Goal: Information Seeking & Learning: Learn about a topic

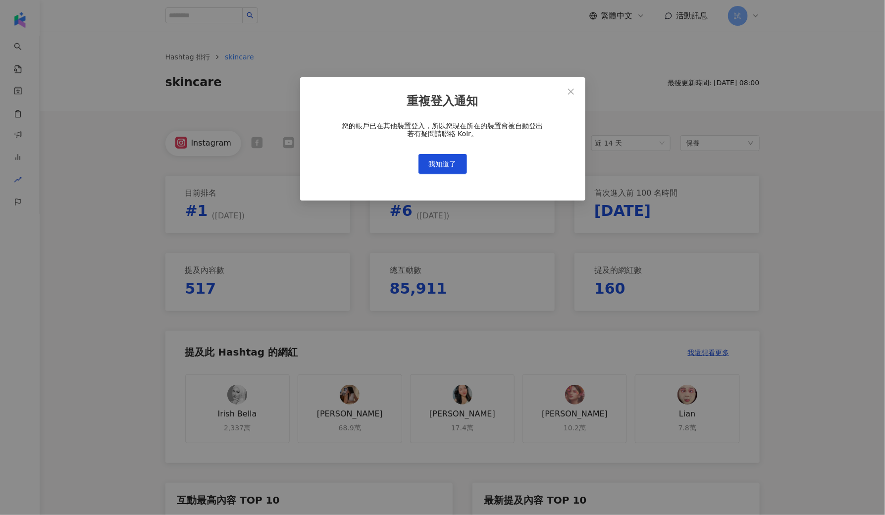
click at [457, 184] on div "重複登入通知 您的帳戶已在其他裝置登入，所以您現在所在的裝置會被自動登出 若有疑問請聯絡 Kolr。 我知道了" at bounding box center [442, 138] width 285 height 123
click at [446, 167] on span "我知道了" at bounding box center [443, 164] width 28 height 8
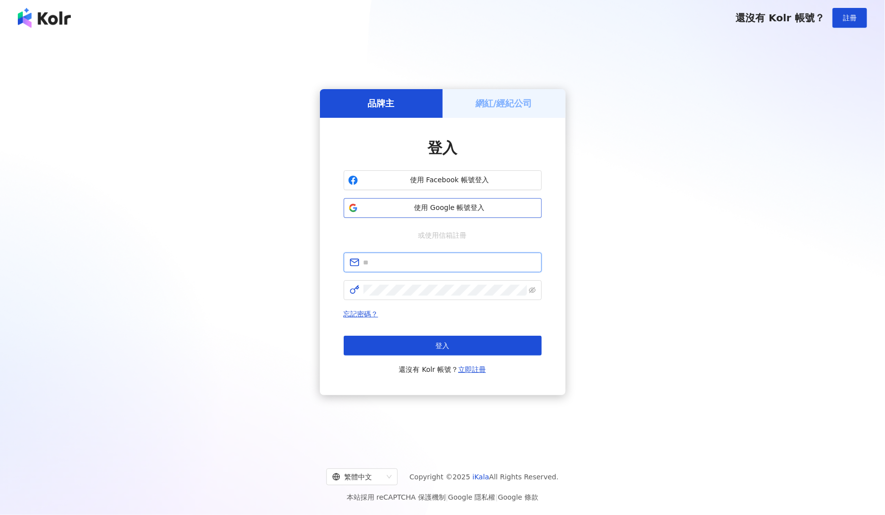
type input "**********"
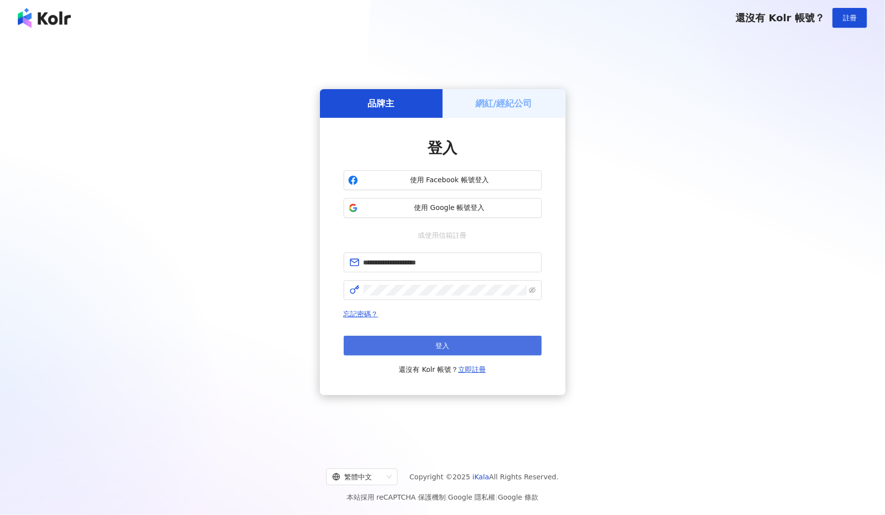
click at [397, 345] on button "登入" at bounding box center [443, 346] width 198 height 20
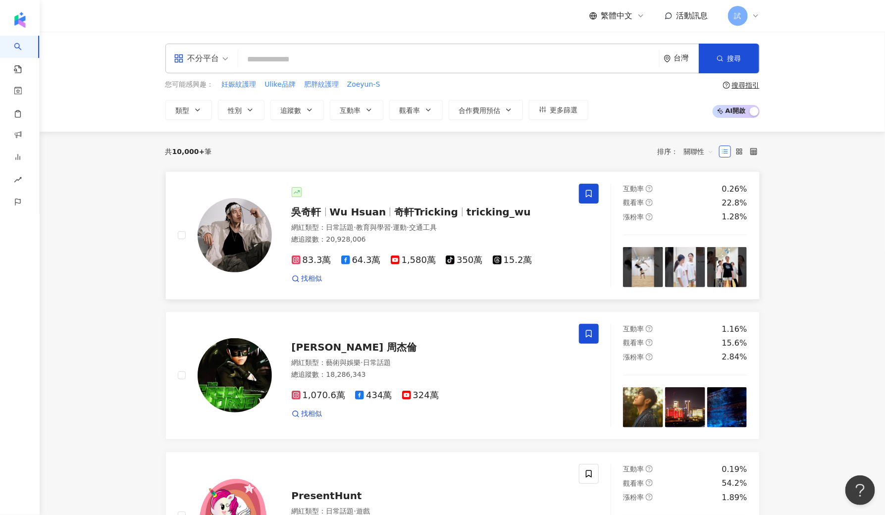
click at [745, 201] on div "22.8%" at bounding box center [734, 203] width 25 height 11
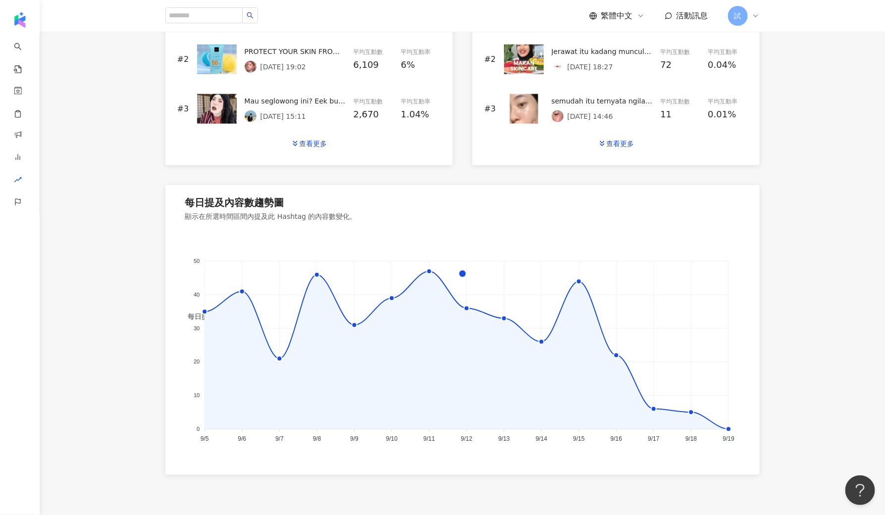
scroll to position [528, 0]
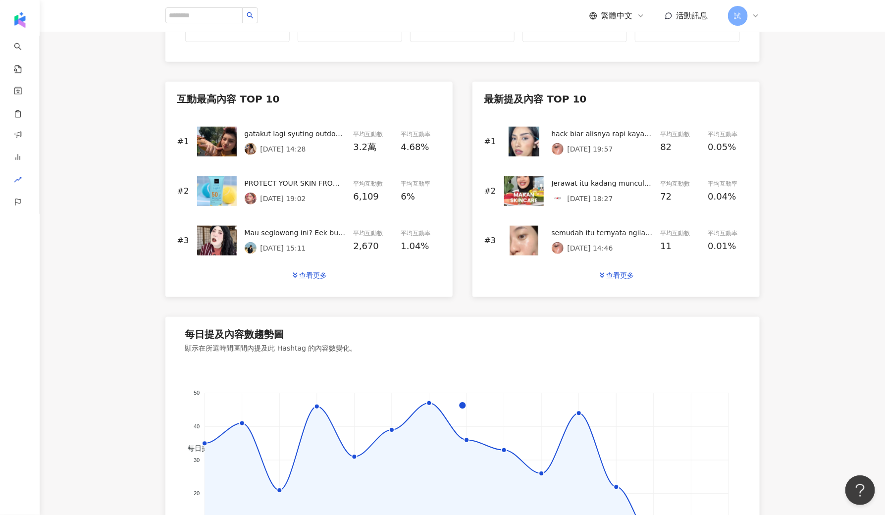
scroll to position [277, 0]
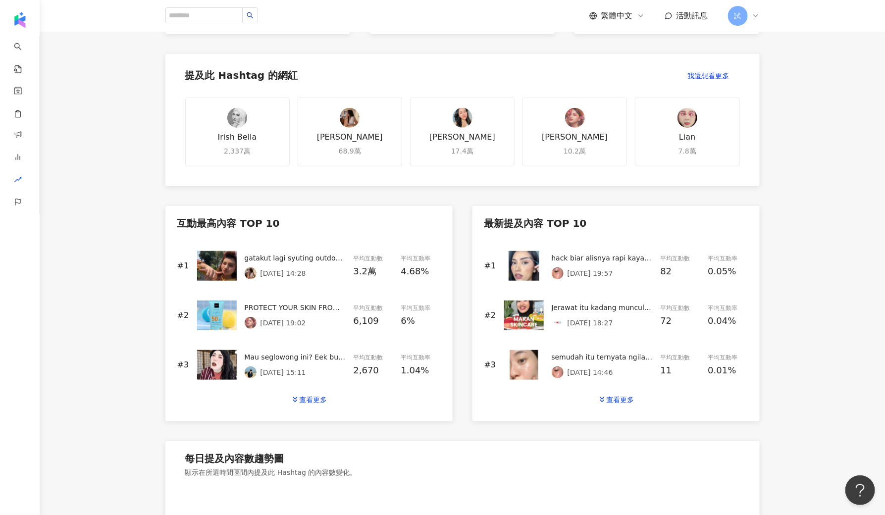
click at [268, 475] on div "顯示在所選時間區間內提及此 Hashtag 的內容數變化。" at bounding box center [462, 472] width 555 height 8
click at [226, 268] on img at bounding box center [217, 266] width 40 height 30
